Goal: Task Accomplishment & Management: Complete application form

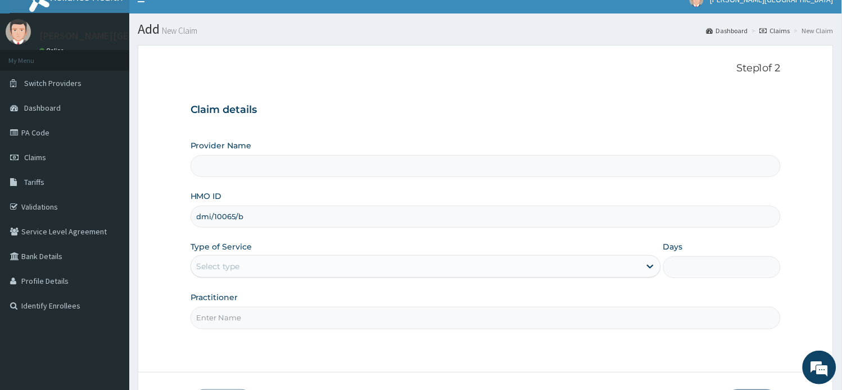
type input "[PERSON_NAME][GEOGRAPHIC_DATA]"
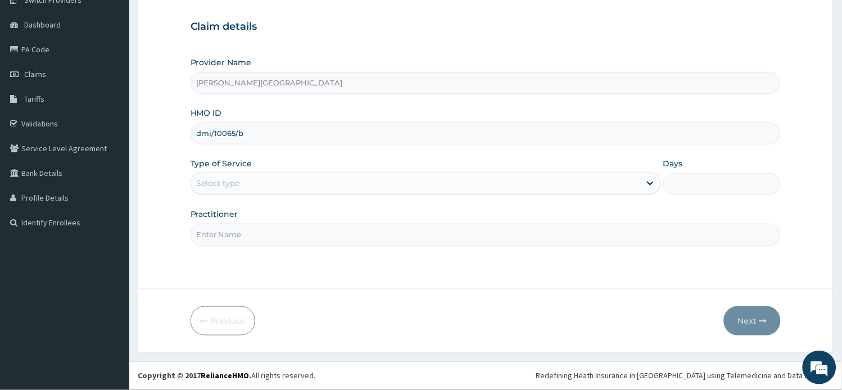
type input "dmi/10065/b"
click at [309, 183] on div "Select type" at bounding box center [415, 183] width 449 height 18
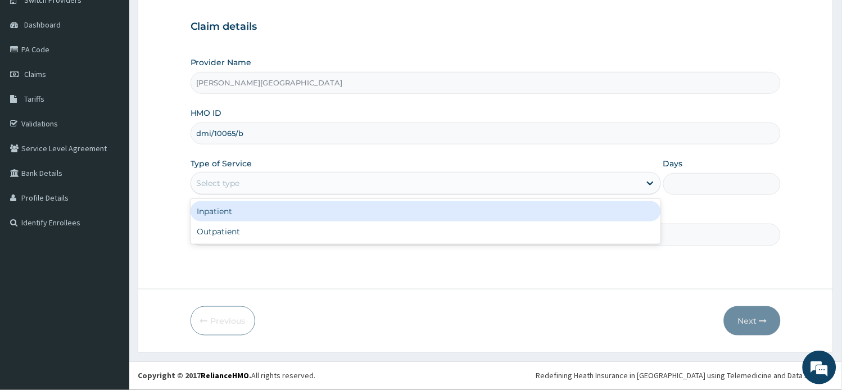
click at [300, 211] on div "Inpatient" at bounding box center [426, 211] width 470 height 20
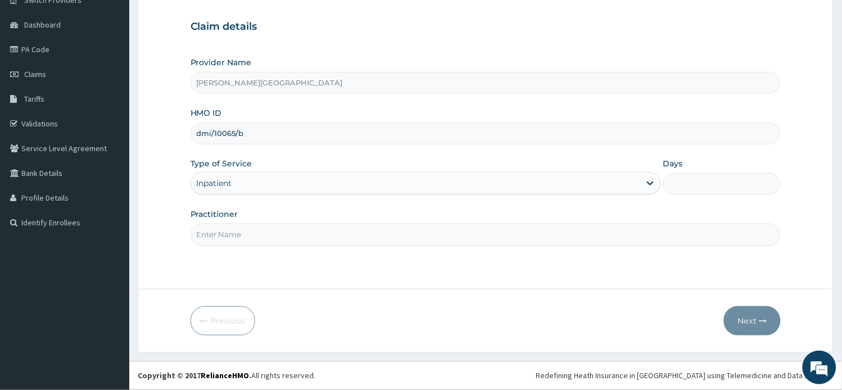
click at [332, 233] on input "Practitioner" at bounding box center [486, 235] width 591 height 22
type input "AA"
click at [678, 186] on input "Days" at bounding box center [721, 184] width 117 height 22
type input "1"
click at [755, 319] on button "Next" at bounding box center [752, 320] width 57 height 29
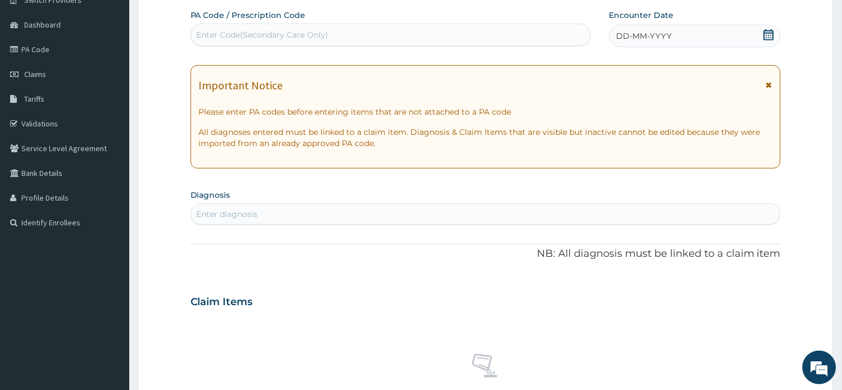
drag, startPoint x: 770, startPoint y: 85, endPoint x: 495, endPoint y: 3, distance: 286.6
click at [767, 83] on icon at bounding box center [769, 85] width 6 height 8
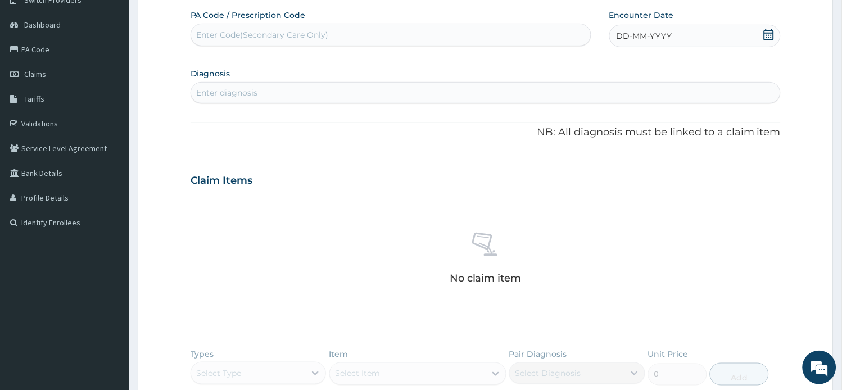
click at [285, 34] on div "Enter Code(Secondary Care Only)" at bounding box center [263, 34] width 132 height 11
paste input "PA/523CDD"
type input "PA/523CDD"
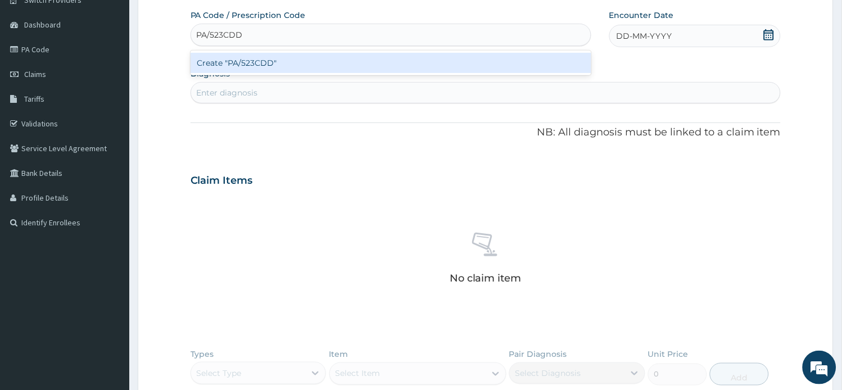
click at [287, 60] on div "Create "PA/523CDD"" at bounding box center [391, 63] width 401 height 20
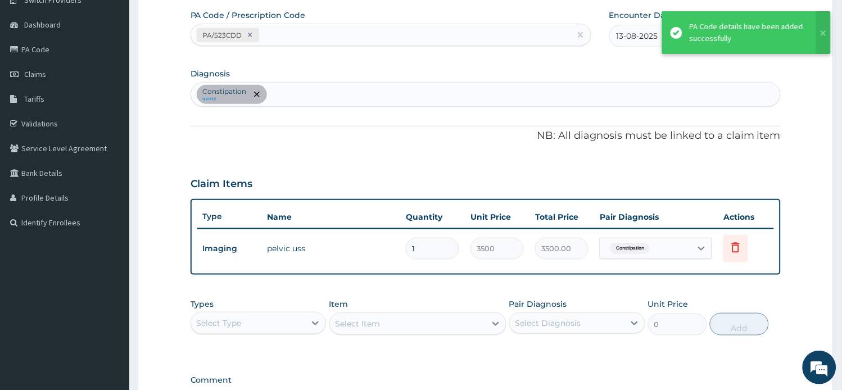
click at [291, 32] on div "PA/523CDD" at bounding box center [380, 35] width 379 height 19
paste input "PA/B940D4"
type input "PA/B940D4"
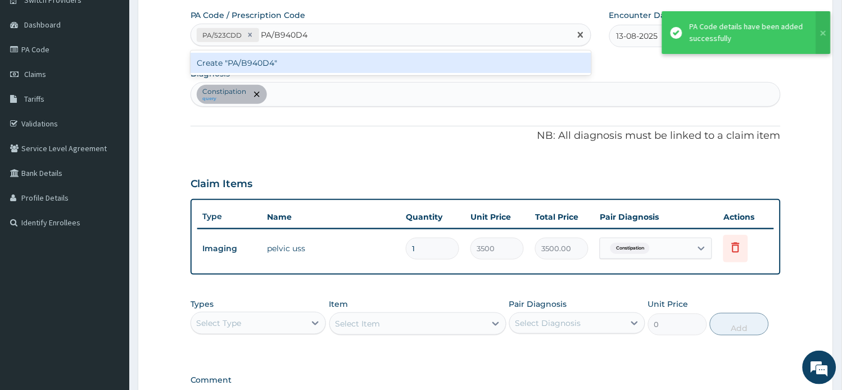
click at [293, 64] on div "Create "PA/B940D4"" at bounding box center [391, 63] width 401 height 20
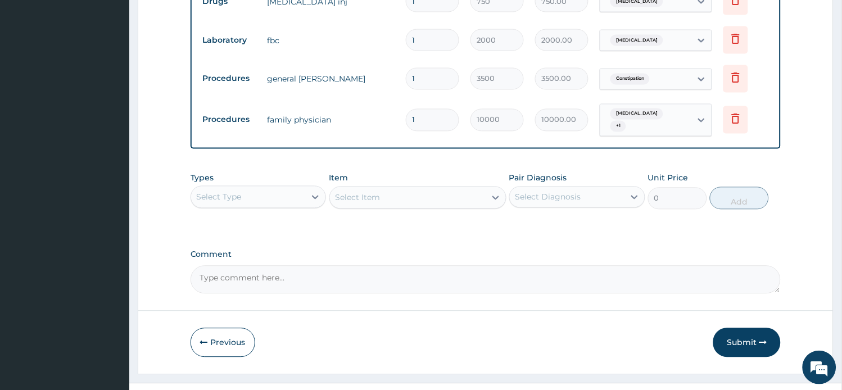
scroll to position [439, 0]
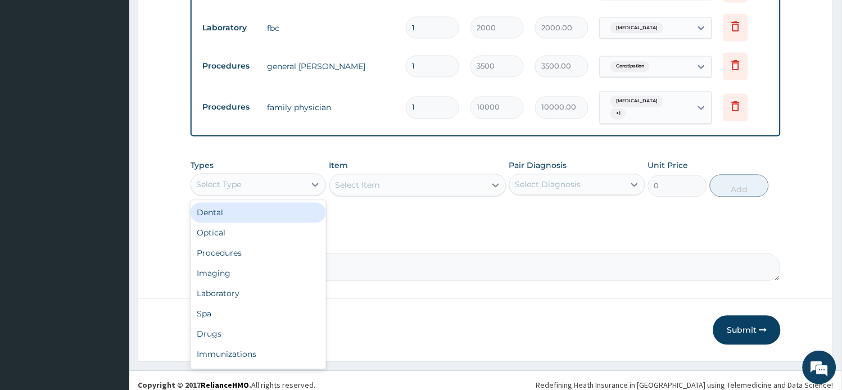
click at [297, 184] on div "Select Type" at bounding box center [259, 185] width 136 height 22
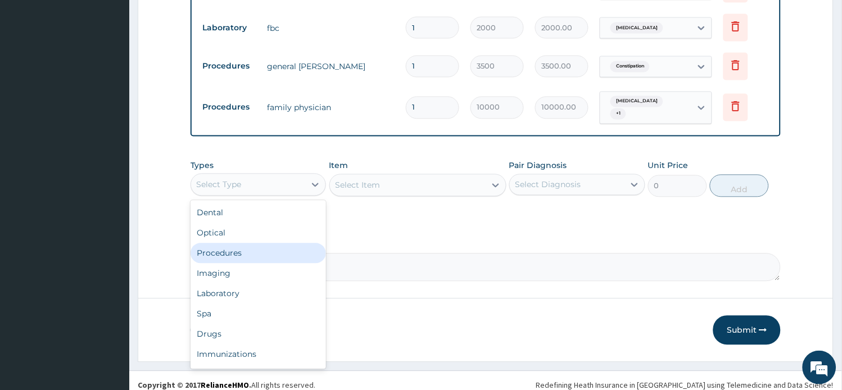
click at [276, 250] on div "Procedures" at bounding box center [259, 253] width 136 height 20
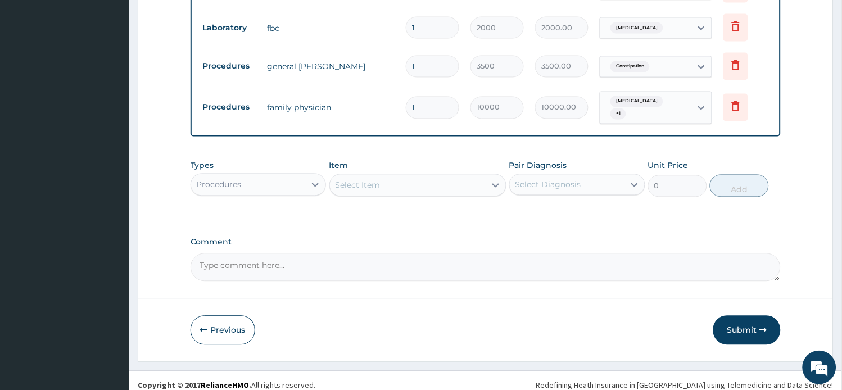
click at [415, 176] on div "Select Item" at bounding box center [408, 185] width 156 height 18
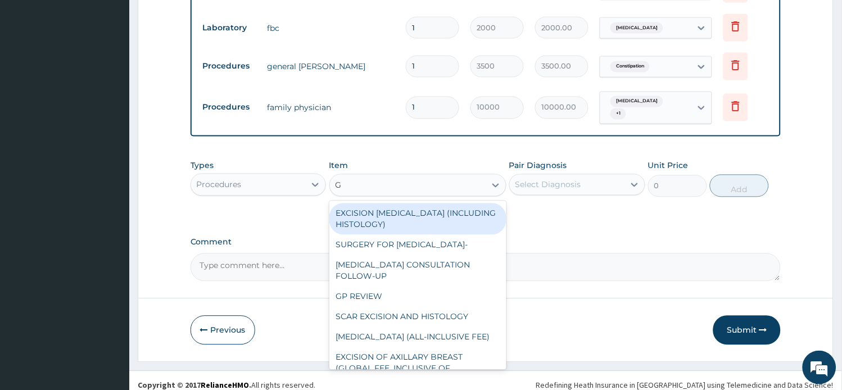
type input "GP"
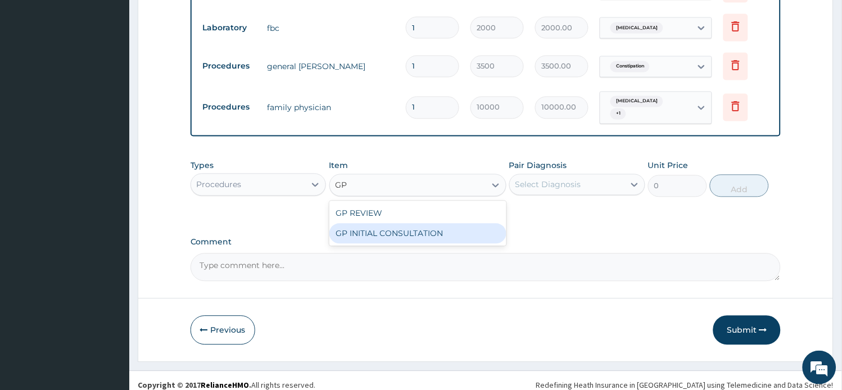
click at [429, 225] on div "GP INITIAL CONSULTATION" at bounding box center [417, 234] width 177 height 20
type input "2000"
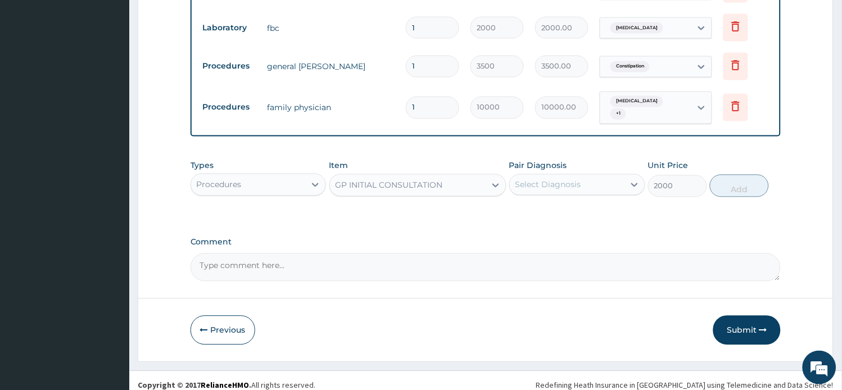
click at [525, 179] on div "Select Diagnosis" at bounding box center [548, 184] width 66 height 11
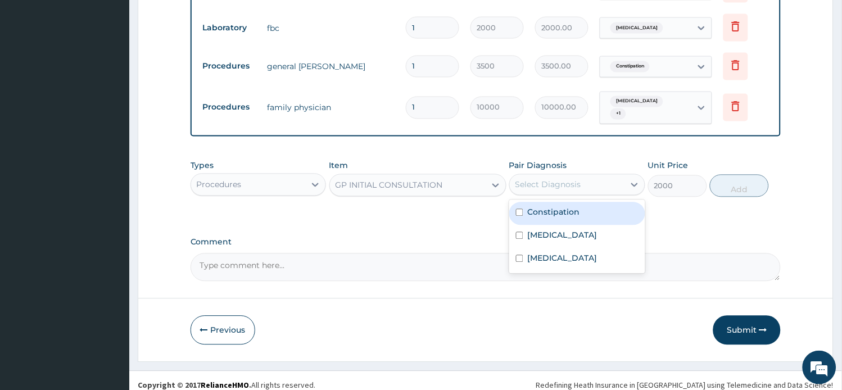
click at [540, 207] on label "Constipation" at bounding box center [554, 212] width 52 height 11
checkbox input "true"
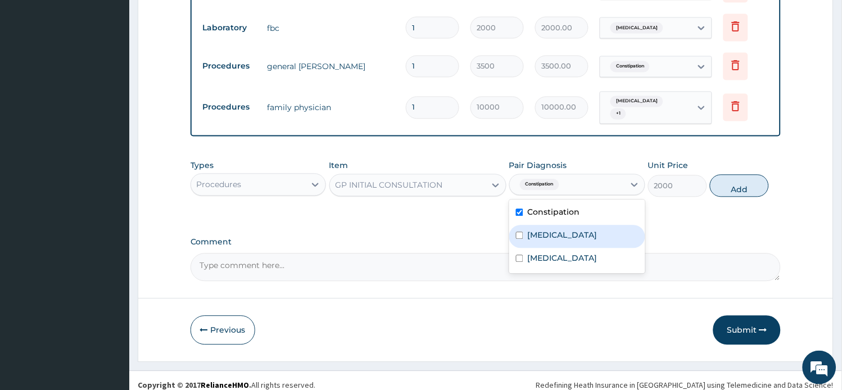
click at [559, 226] on div "Sepsis" at bounding box center [577, 236] width 136 height 23
checkbox input "true"
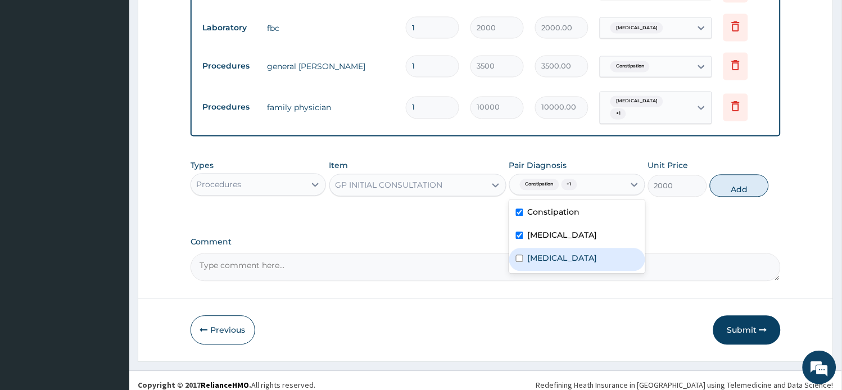
click at [565, 248] on div "Malaria" at bounding box center [577, 259] width 136 height 23
checkbox input "true"
drag, startPoint x: 731, startPoint y: 169, endPoint x: 701, endPoint y: 200, distance: 43.3
click at [729, 175] on button "Add" at bounding box center [739, 186] width 59 height 22
type input "0"
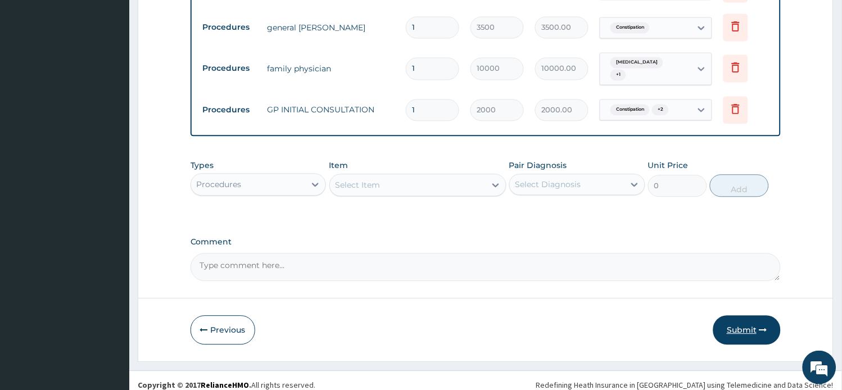
click at [750, 319] on button "Submit" at bounding box center [746, 329] width 67 height 29
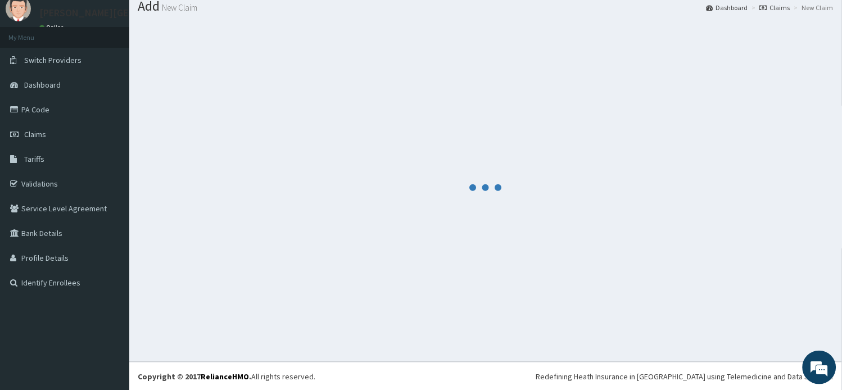
scroll to position [479, 0]
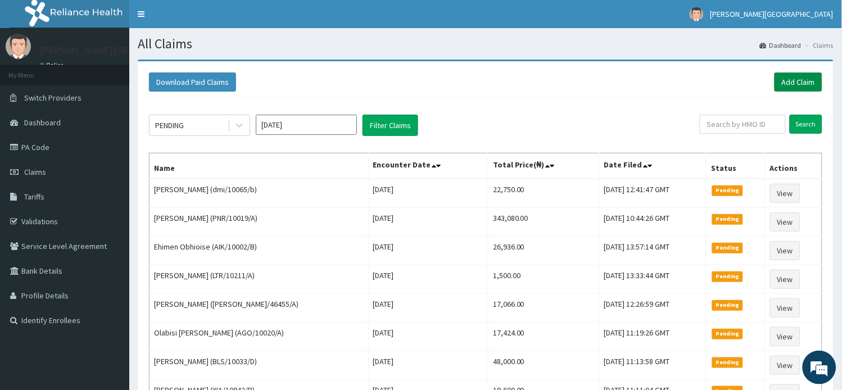
click at [790, 88] on link "Add Claim" at bounding box center [798, 81] width 48 height 19
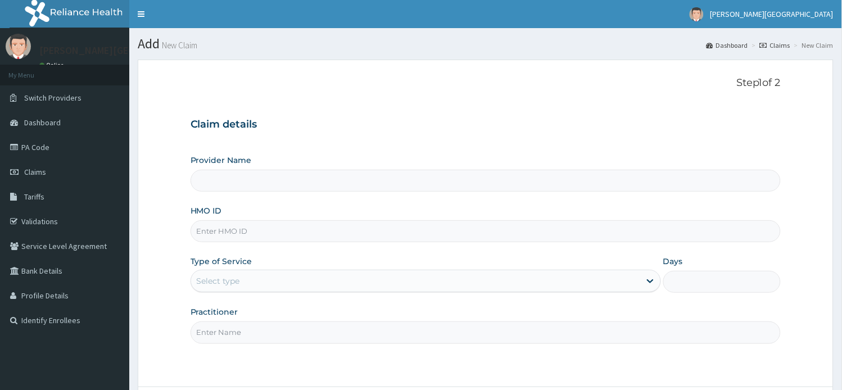
type input "[PERSON_NAME][GEOGRAPHIC_DATA]"
click at [234, 232] on input "HMO ID" at bounding box center [486, 231] width 591 height 22
paste input "RSJ/10197/B"
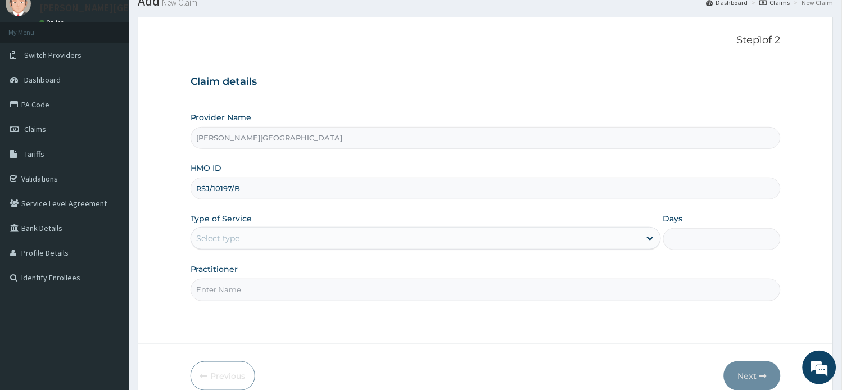
scroll to position [98, 0]
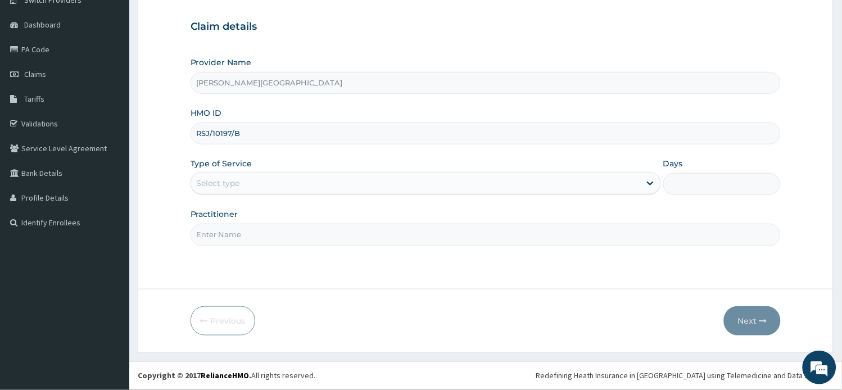
type input "RSJ/10197/B"
click at [263, 178] on div "Select type" at bounding box center [415, 183] width 449 height 18
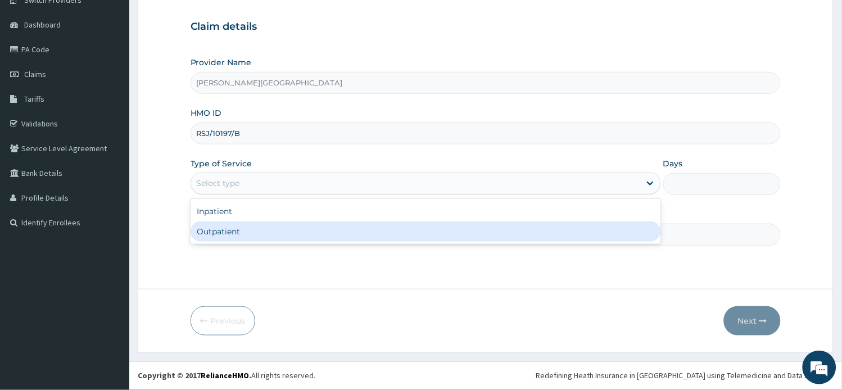
click at [250, 228] on div "Outpatient" at bounding box center [426, 231] width 470 height 20
type input "1"
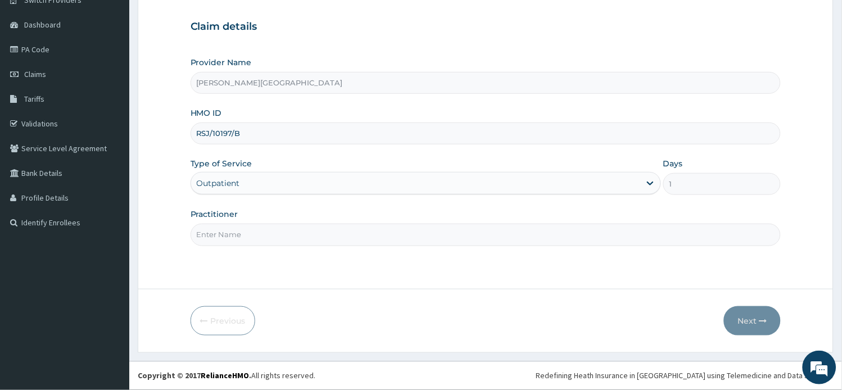
click at [246, 232] on input "Practitioner" at bounding box center [486, 235] width 591 height 22
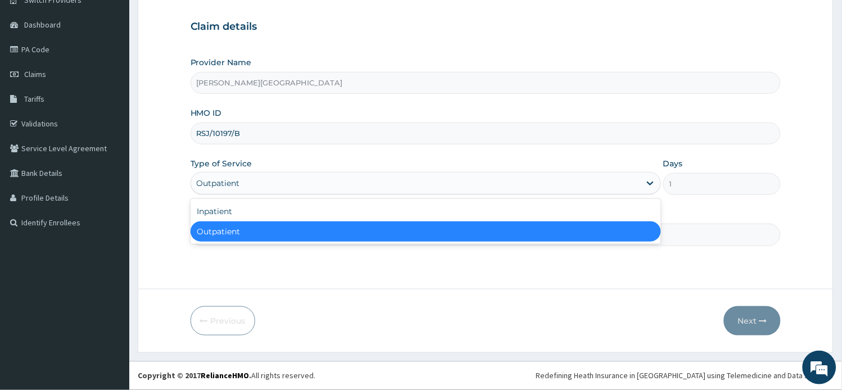
click at [342, 191] on div "Outpatient" at bounding box center [415, 183] width 449 height 18
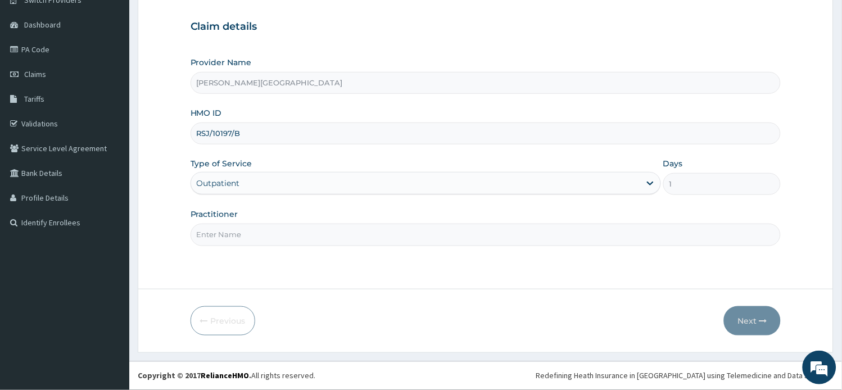
click at [345, 256] on div "Step 1 of 2 Claim details Provider Name Subol Hospital HMO ID RSJ/10197/B Type …" at bounding box center [486, 125] width 591 height 293
click at [253, 232] on input "Practitioner" at bounding box center [486, 235] width 591 height 22
type input "AA"
click at [758, 330] on button "Next" at bounding box center [752, 320] width 57 height 29
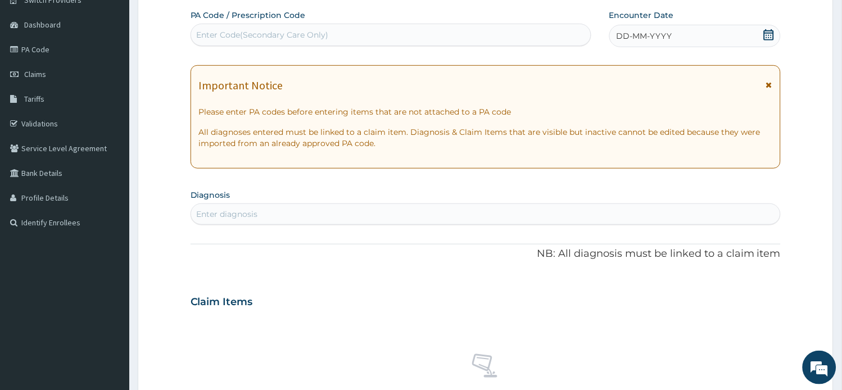
click at [766, 81] on icon at bounding box center [769, 85] width 6 height 8
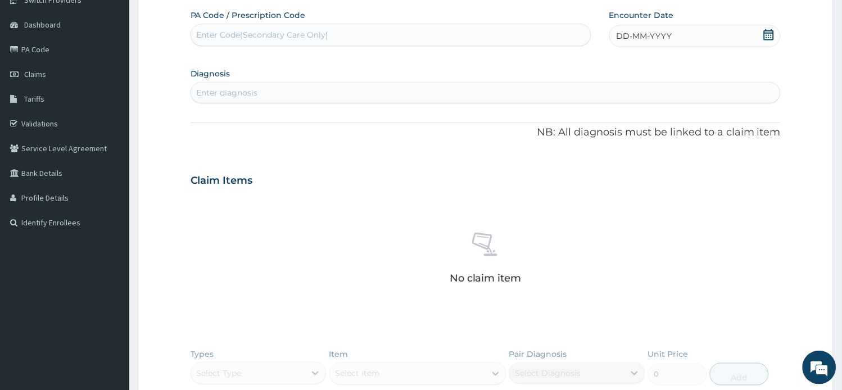
click at [284, 32] on div "Enter Code(Secondary Care Only)" at bounding box center [263, 34] width 132 height 11
paste input "PA/833422"
type input "PA/833422"
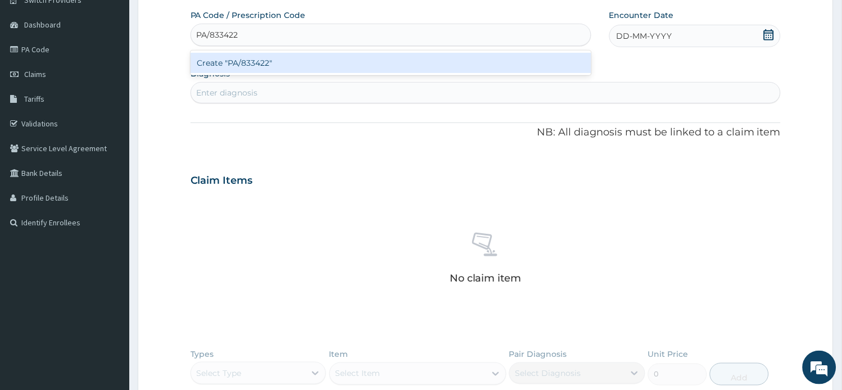
click at [313, 57] on div "Create "PA/833422"" at bounding box center [391, 63] width 401 height 20
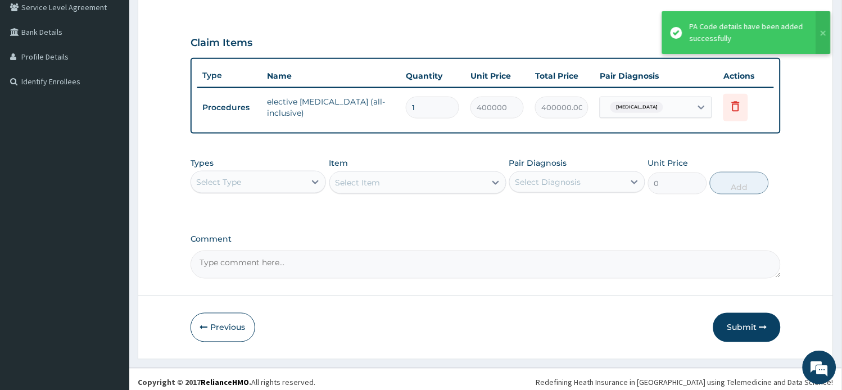
scroll to position [244, 0]
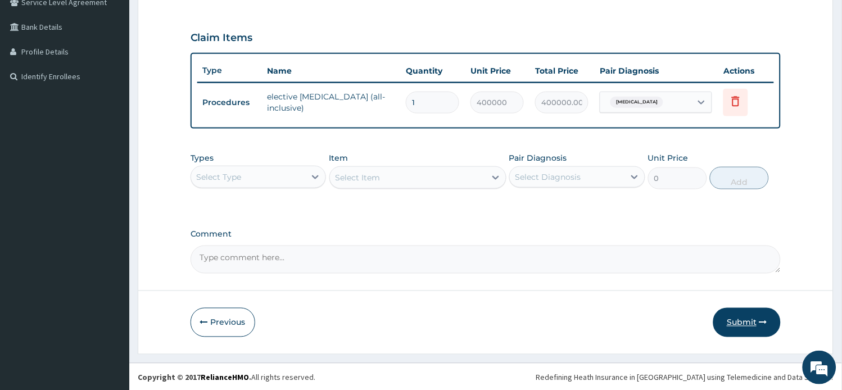
click at [743, 317] on button "Submit" at bounding box center [746, 322] width 67 height 29
